Goal: Transaction & Acquisition: Book appointment/travel/reservation

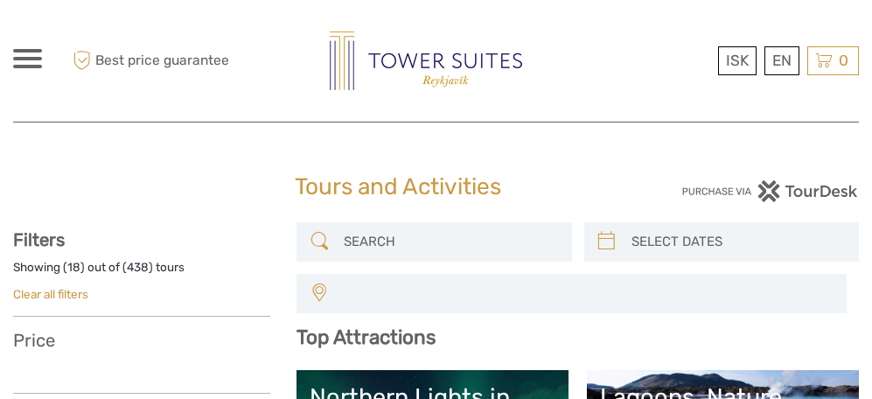
select select
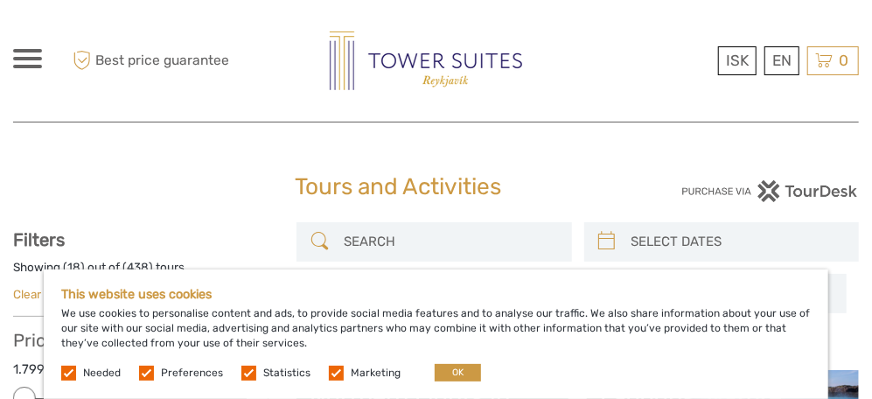
click at [458, 371] on button "OK" at bounding box center [458, 372] width 46 height 17
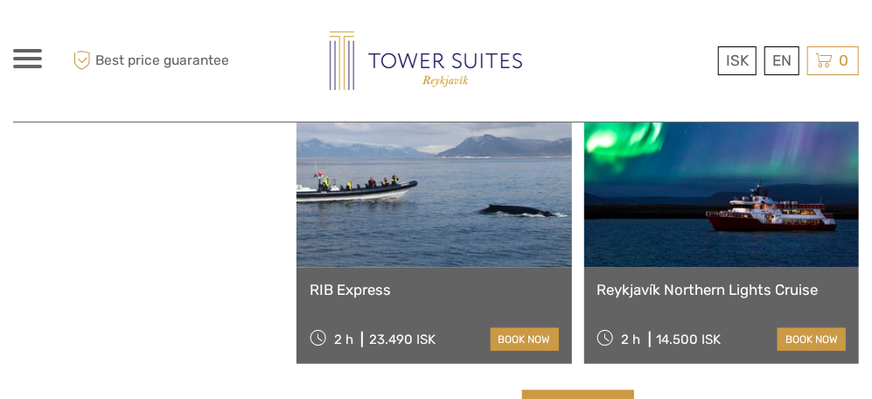
scroll to position [2782, 0]
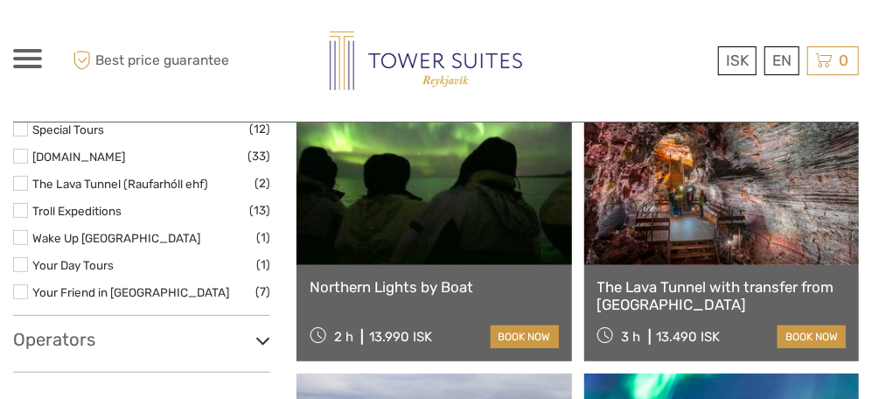
click at [736, 283] on link "The Lava Tunnel with transfer from [GEOGRAPHIC_DATA]" at bounding box center [721, 296] width 248 height 36
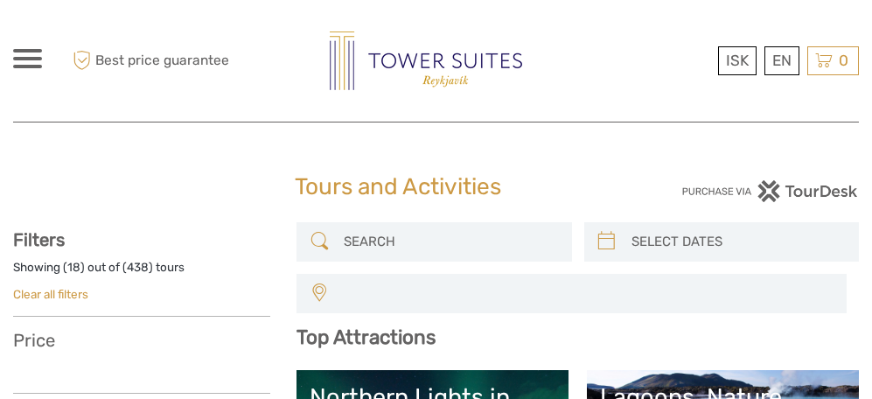
select select
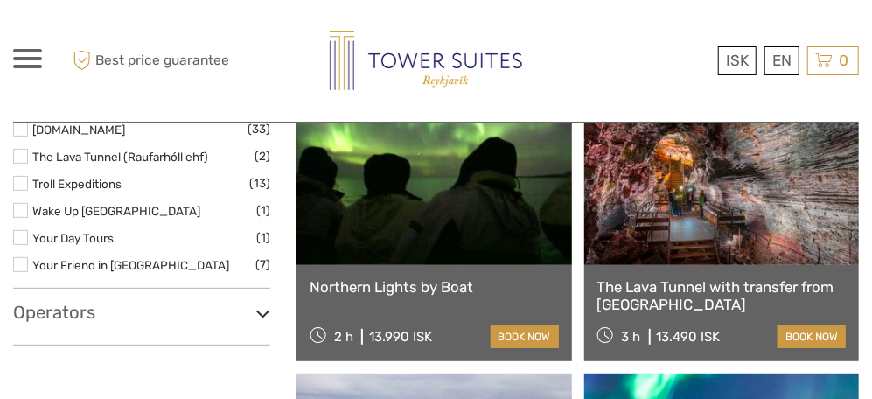
select select
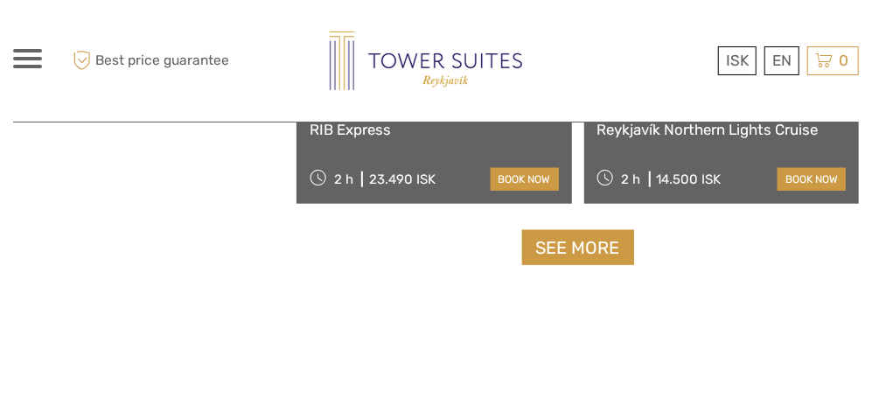
scroll to position [3261, 0]
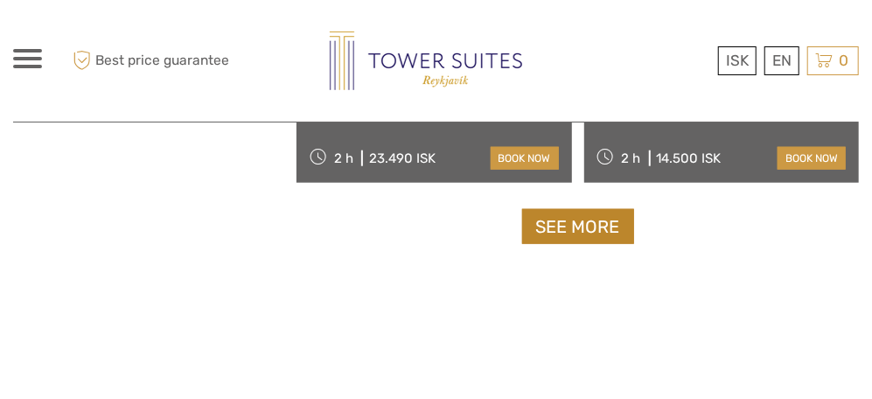
click at [592, 219] on link "See more" at bounding box center [578, 227] width 112 height 36
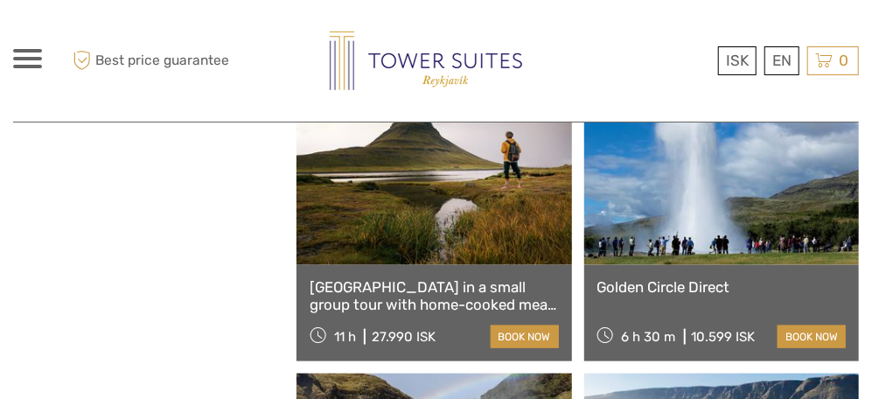
click at [709, 290] on link "Golden Circle Direct" at bounding box center [721, 286] width 248 height 17
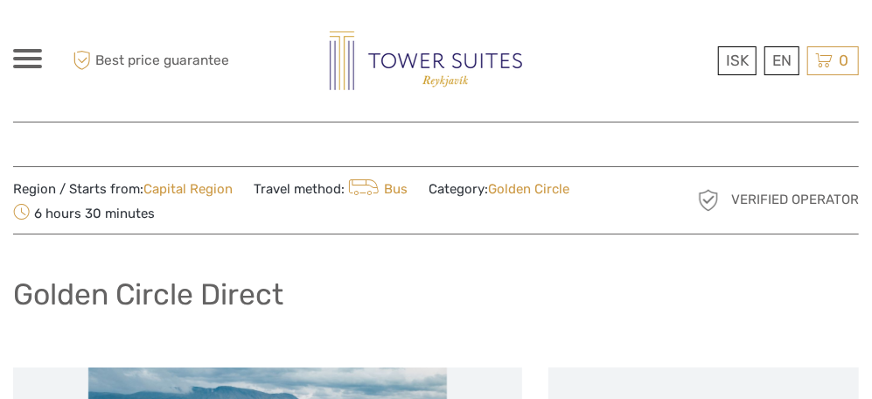
click at [476, 63] on img at bounding box center [426, 60] width 192 height 59
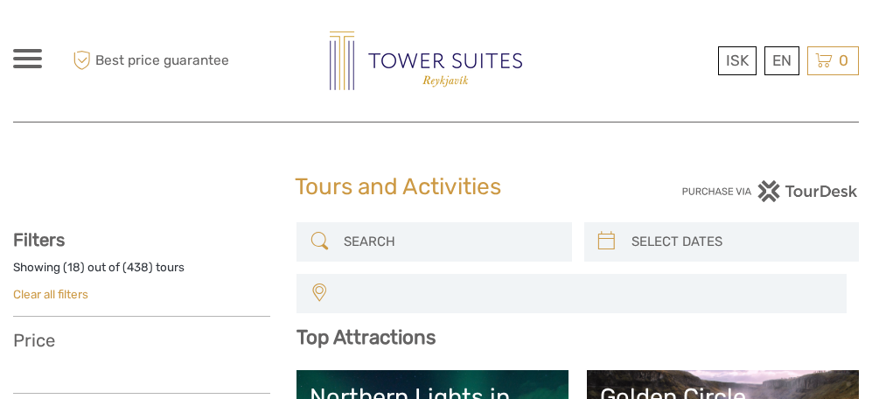
select select
